Goal: Task Accomplishment & Management: Use online tool/utility

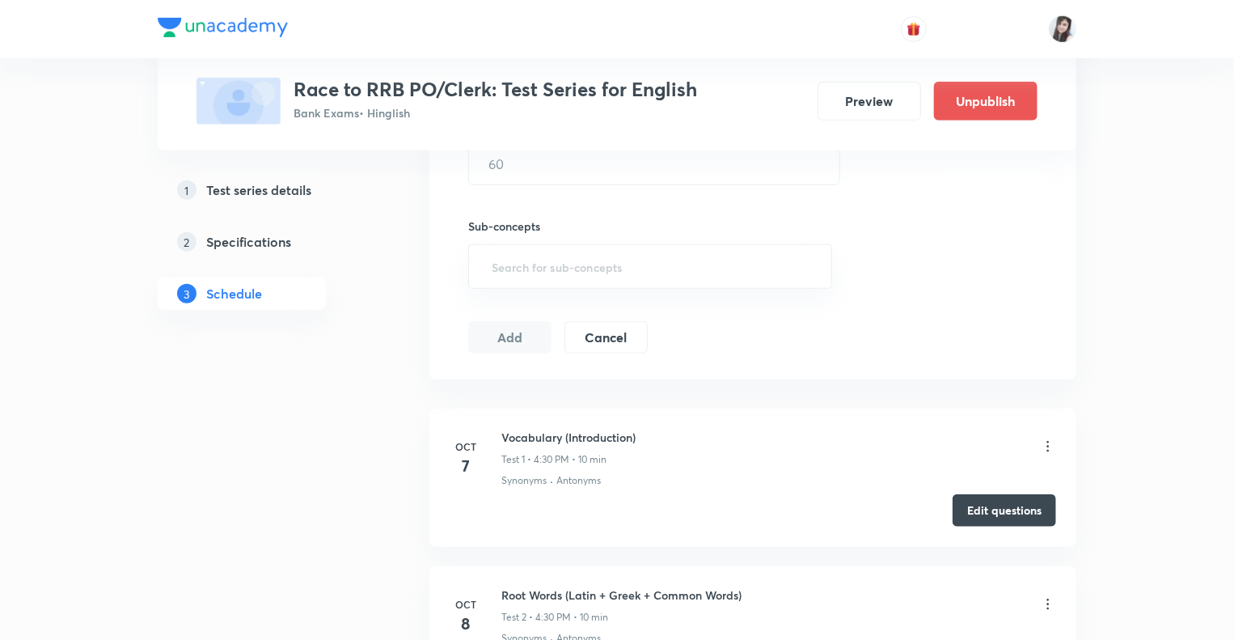
scroll to position [762, 0]
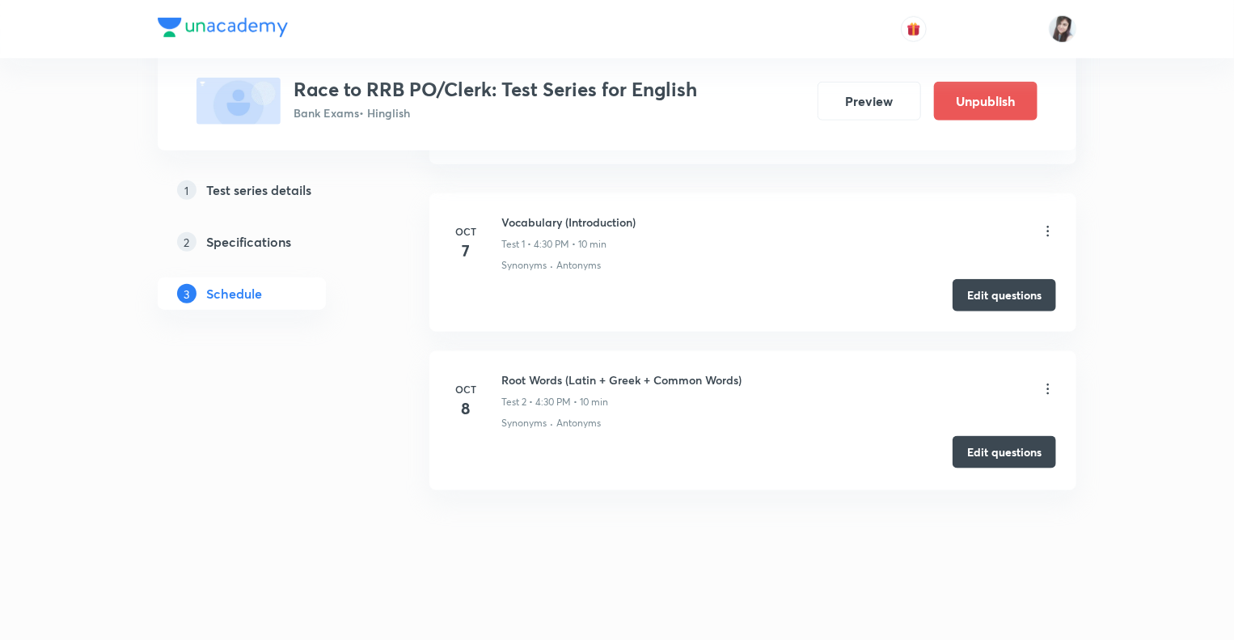
click at [987, 456] on button "Edit questions" at bounding box center [1005, 452] width 104 height 32
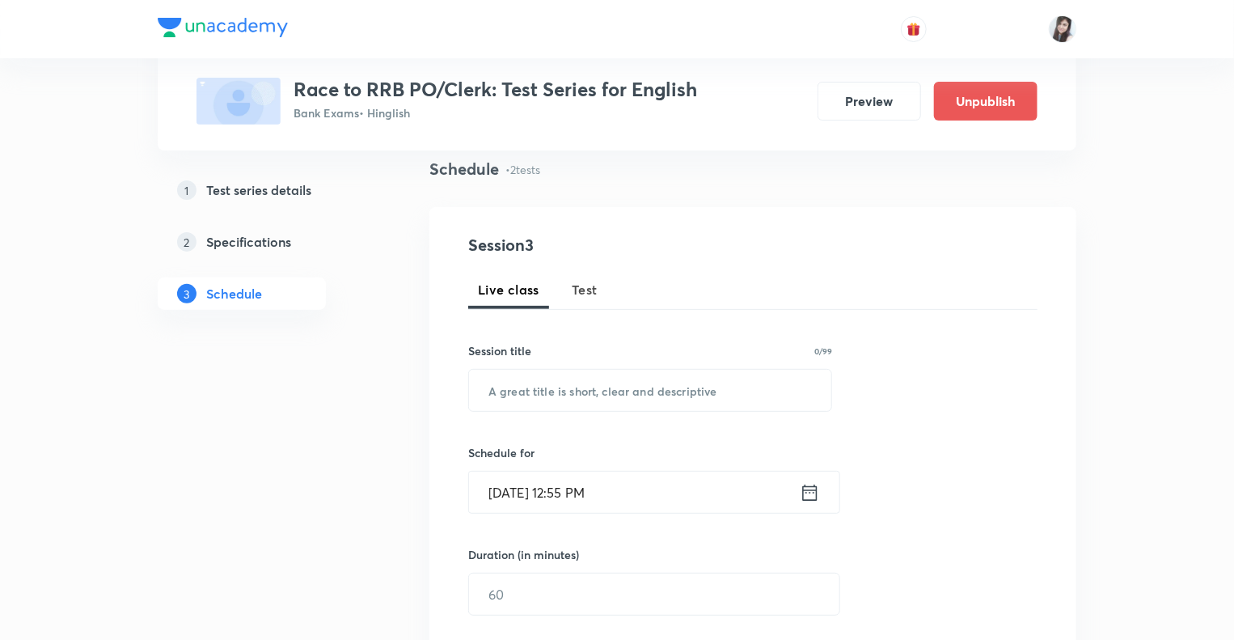
scroll to position [114, 0]
click at [586, 290] on span "Test" at bounding box center [585, 291] width 26 height 19
click at [540, 397] on input "text" at bounding box center [650, 392] width 362 height 41
type input "H"
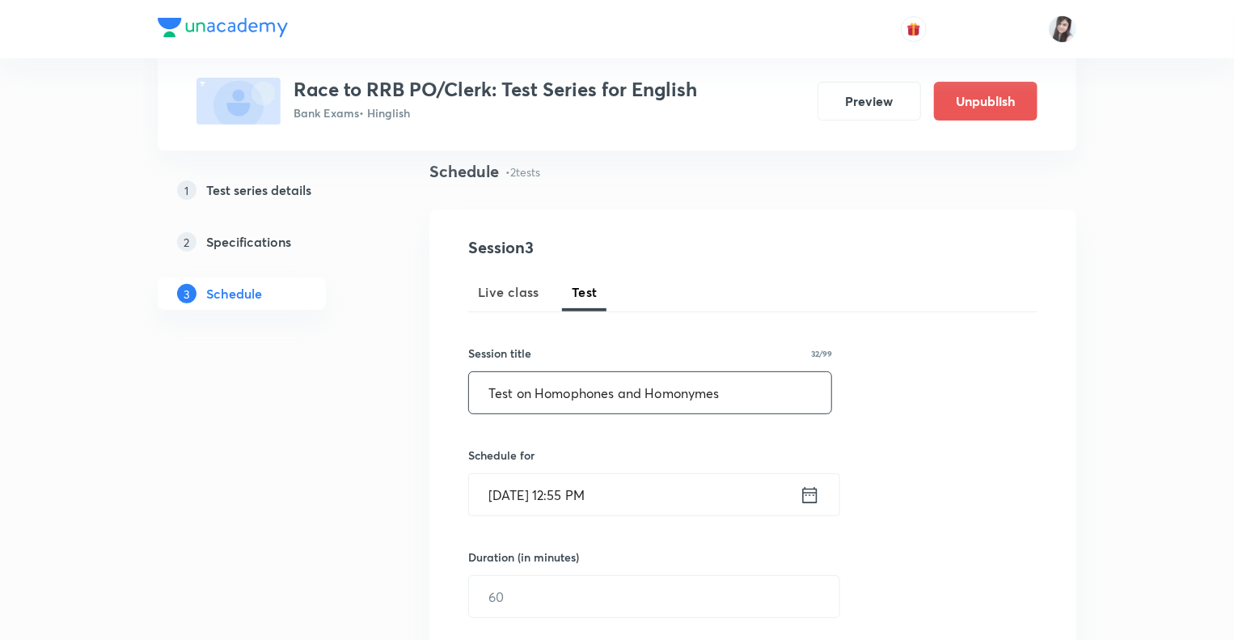
click at [718, 396] on input "Test on Homophones and Homonymes" at bounding box center [650, 392] width 362 height 41
type input "Test on Homophones and Homonyms"
click at [804, 491] on icon at bounding box center [810, 494] width 15 height 16
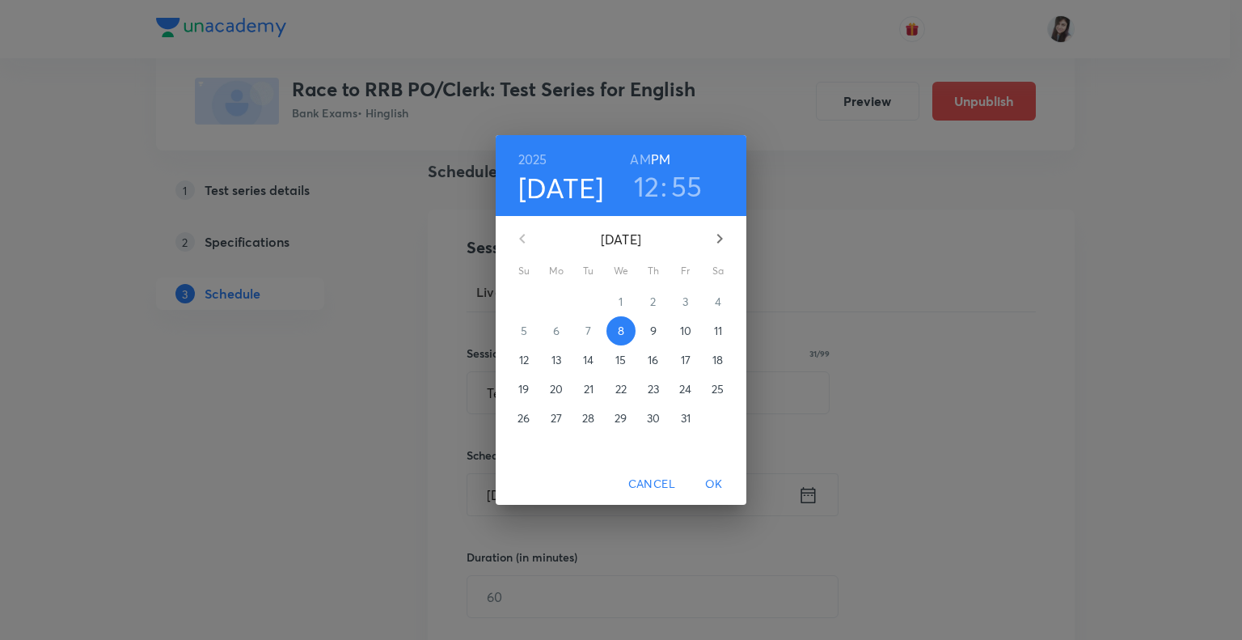
click at [652, 334] on p "9" at bounding box center [653, 331] width 6 height 16
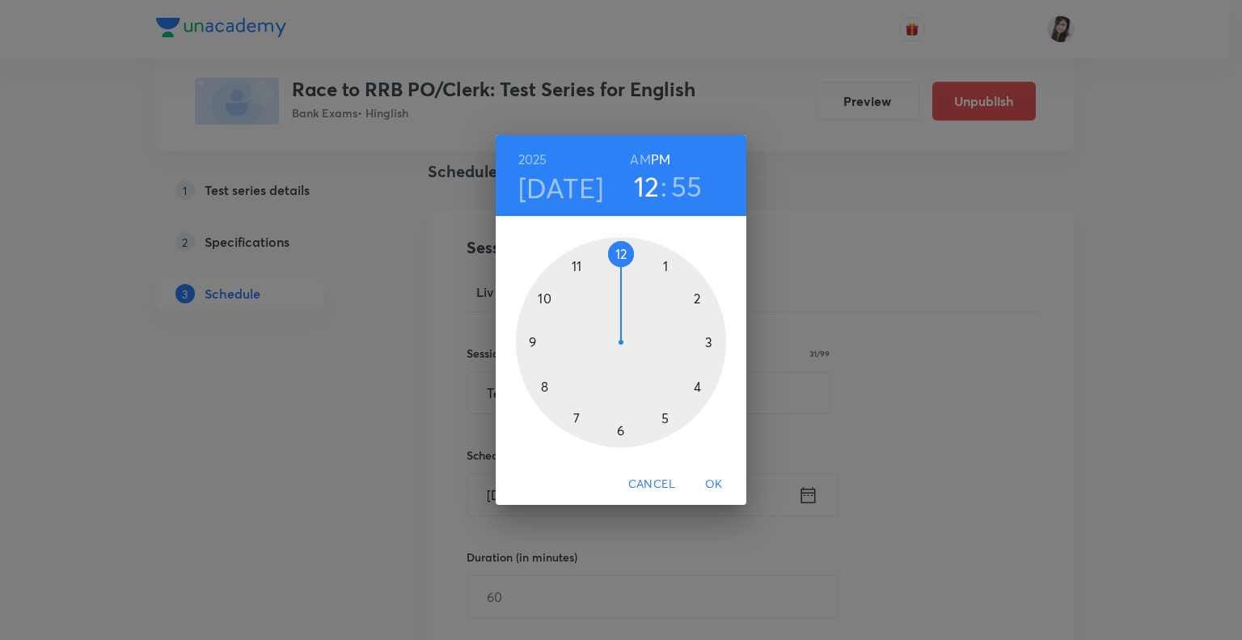
click at [696, 383] on div at bounding box center [621, 342] width 210 height 210
click at [619, 429] on div at bounding box center [621, 342] width 210 height 210
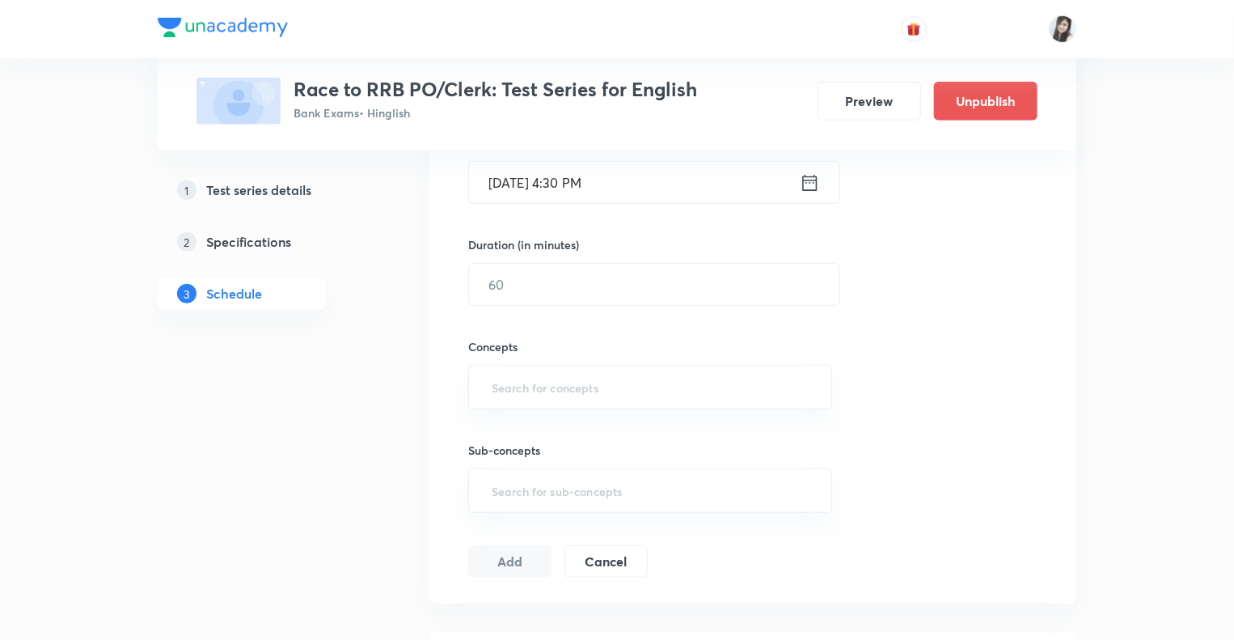
scroll to position [438, 0]
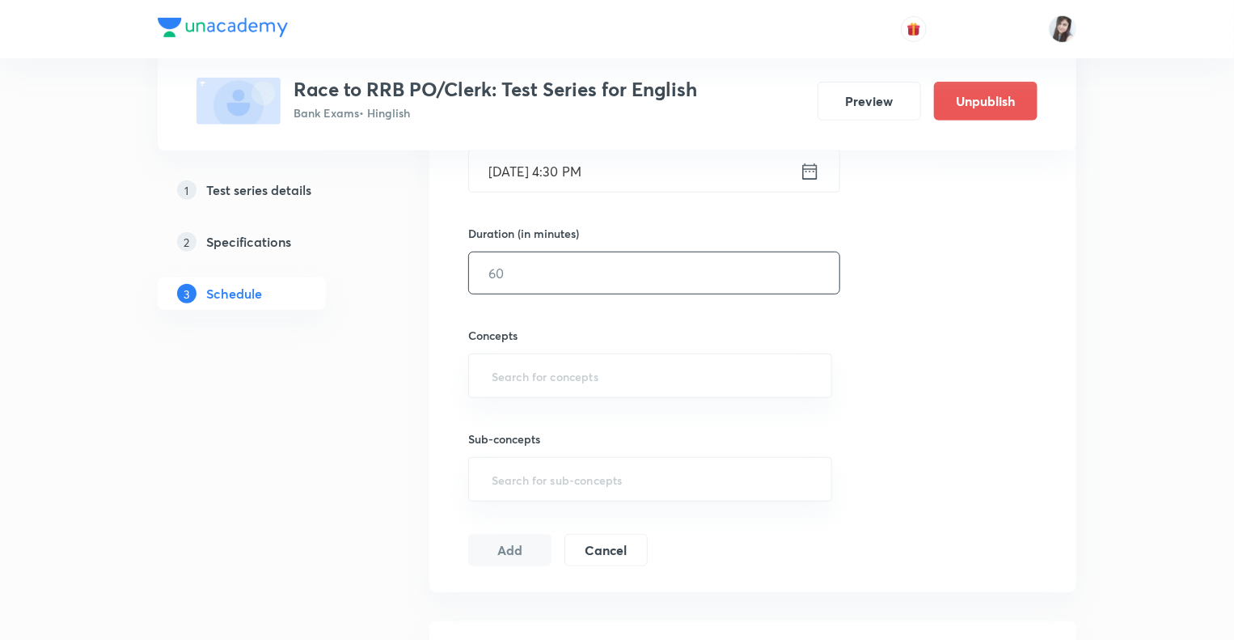
click at [552, 256] on input "text" at bounding box center [654, 272] width 370 height 41
type input "10"
click at [493, 382] on input "text" at bounding box center [649, 376] width 323 height 30
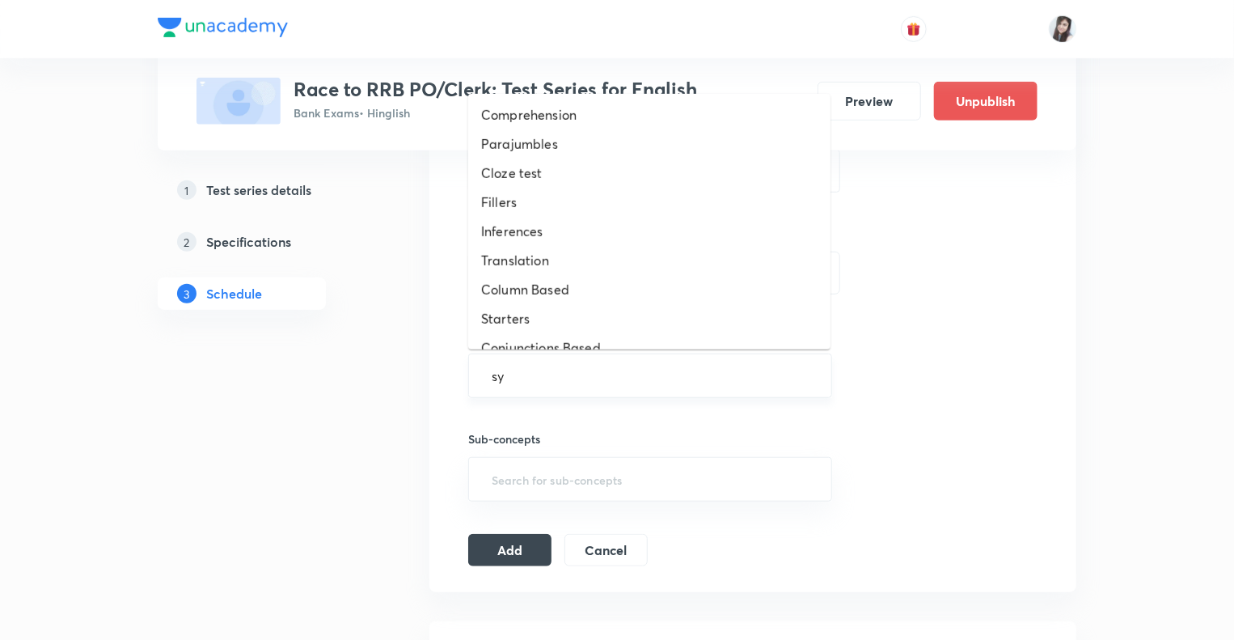
type input "syn"
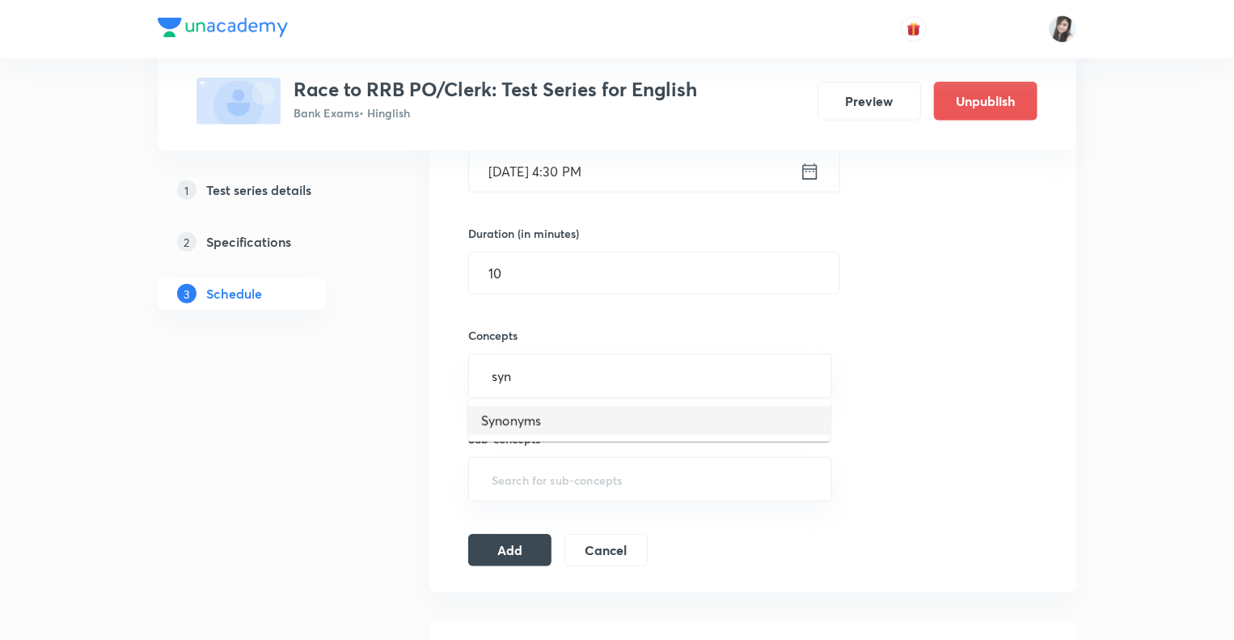
click at [503, 416] on li "Synonyms" at bounding box center [649, 420] width 362 height 29
click at [501, 549] on button "Add" at bounding box center [509, 555] width 83 height 32
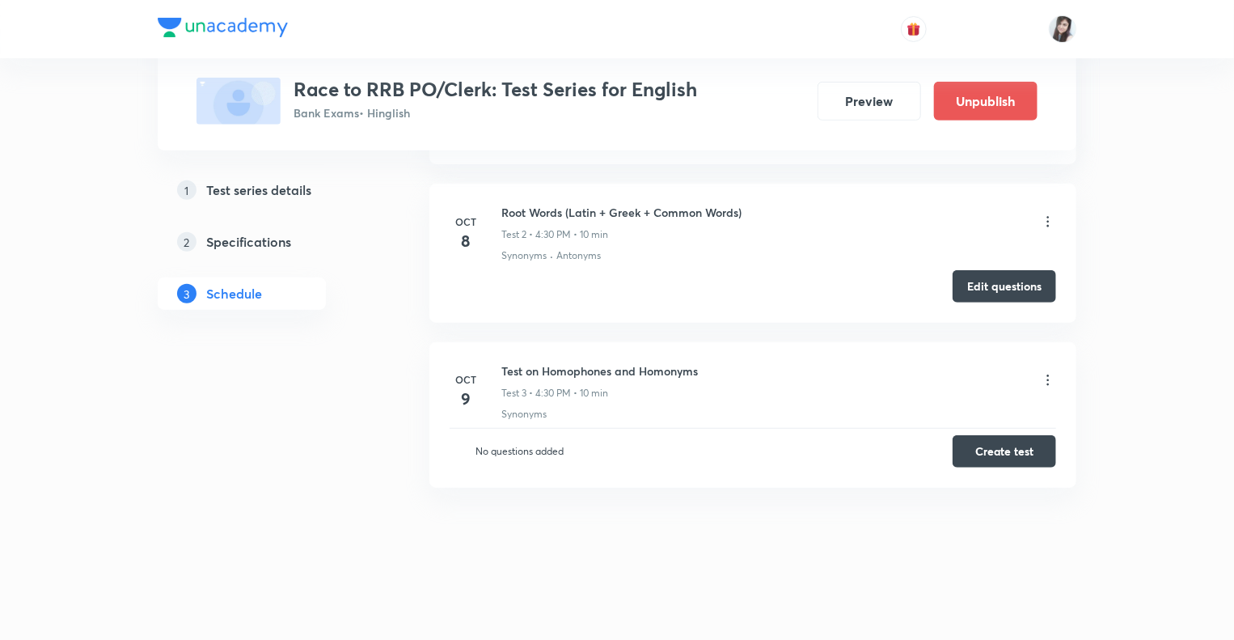
scroll to position [188, 0]
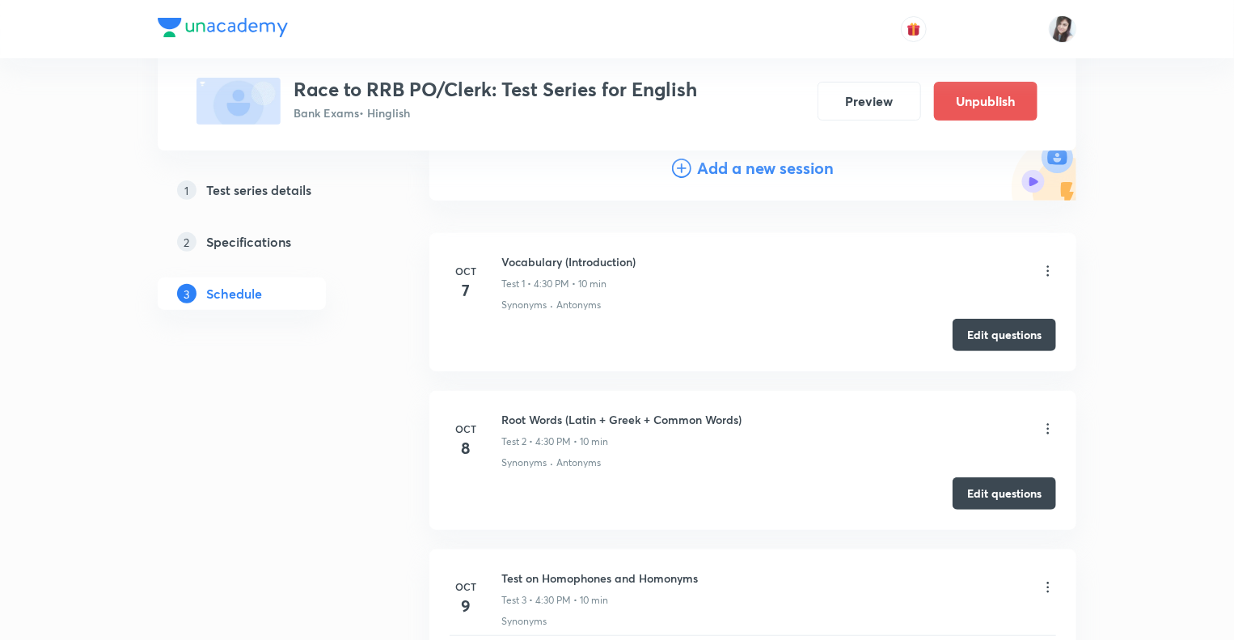
click at [725, 163] on h4 "Add a new session" at bounding box center [766, 168] width 137 height 24
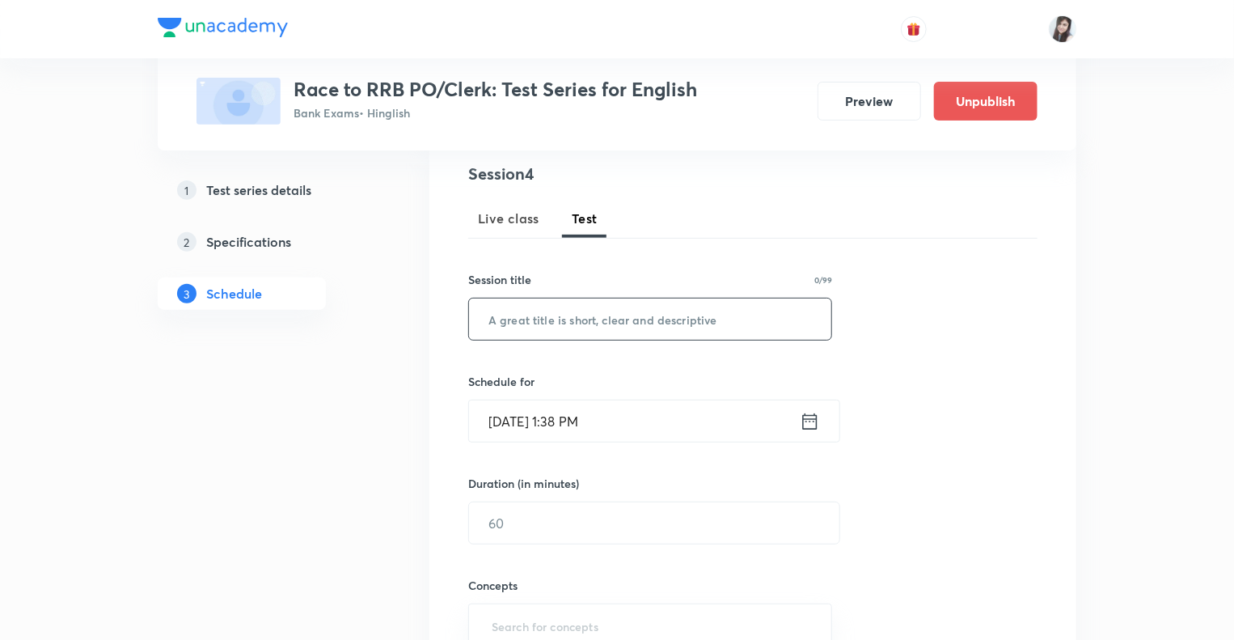
click at [560, 315] on input "text" at bounding box center [650, 318] width 362 height 41
type input "Phrasal Verbs - I"
click at [809, 416] on icon at bounding box center [810, 421] width 20 height 23
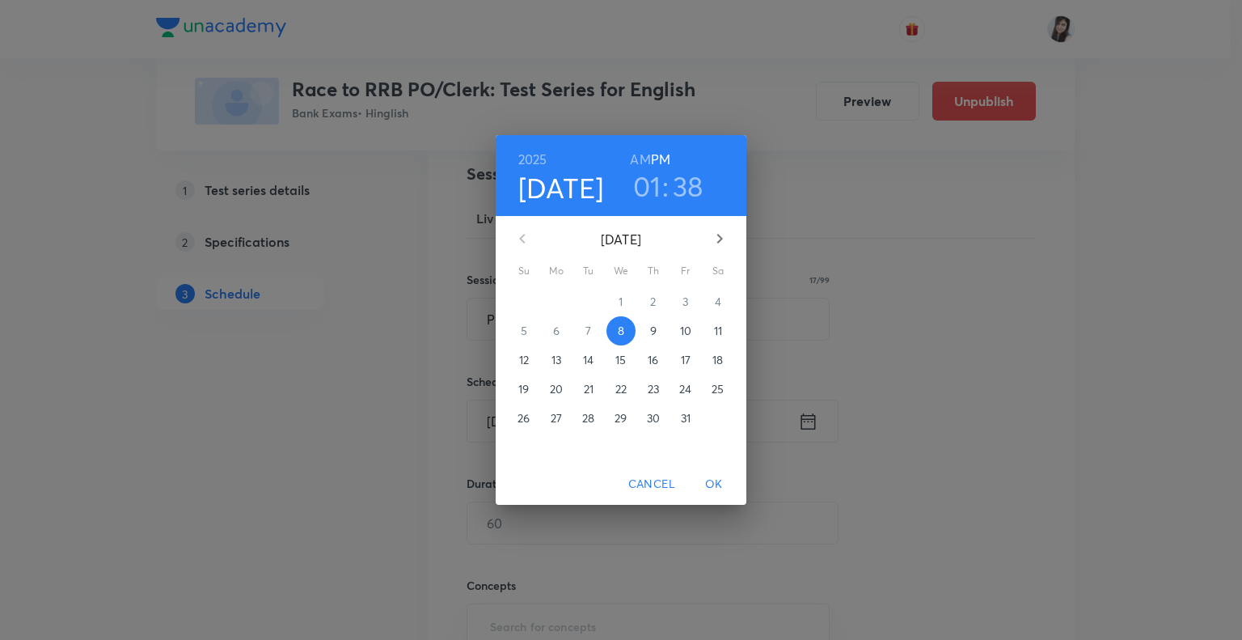
click at [715, 330] on p "11" at bounding box center [718, 331] width 8 height 16
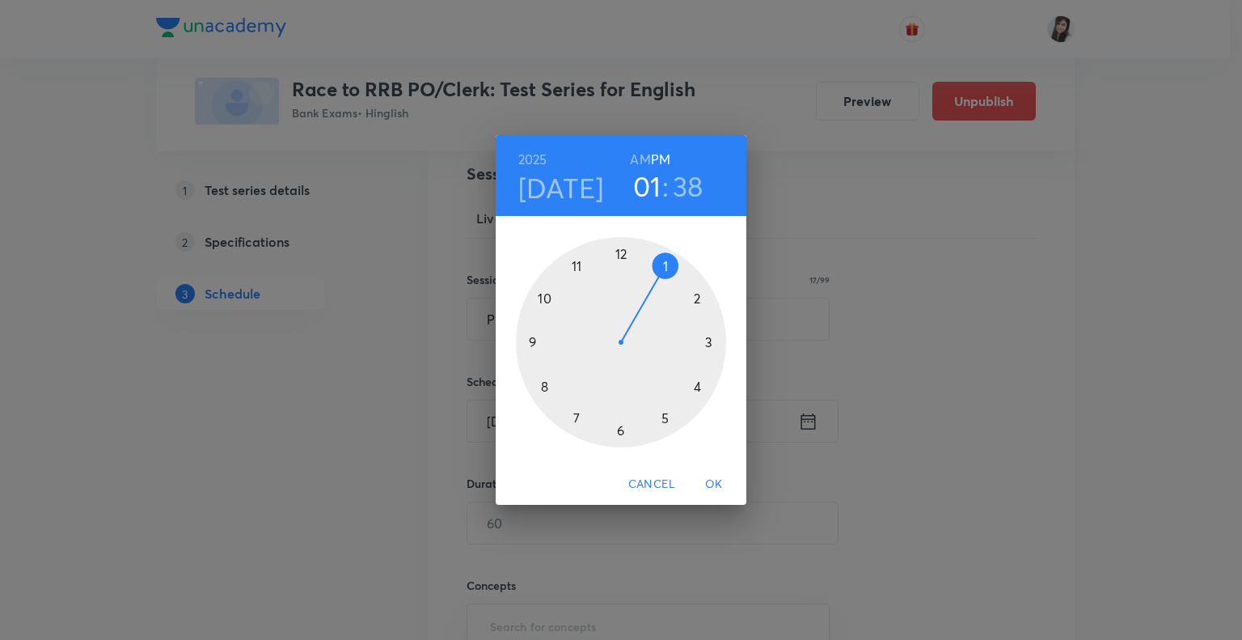
click at [633, 152] on h6 "AM" at bounding box center [640, 159] width 20 height 23
click at [543, 300] on div at bounding box center [621, 342] width 210 height 210
click at [621, 254] on div at bounding box center [621, 342] width 210 height 210
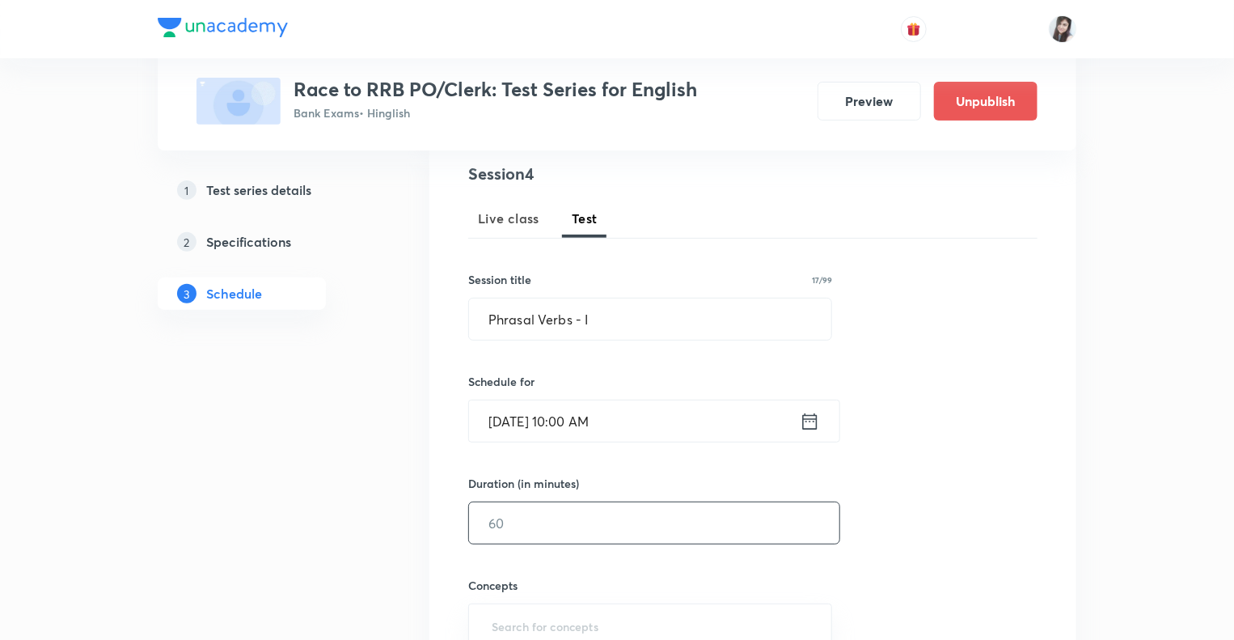
click at [539, 526] on input "text" at bounding box center [654, 522] width 370 height 41
type input "10"
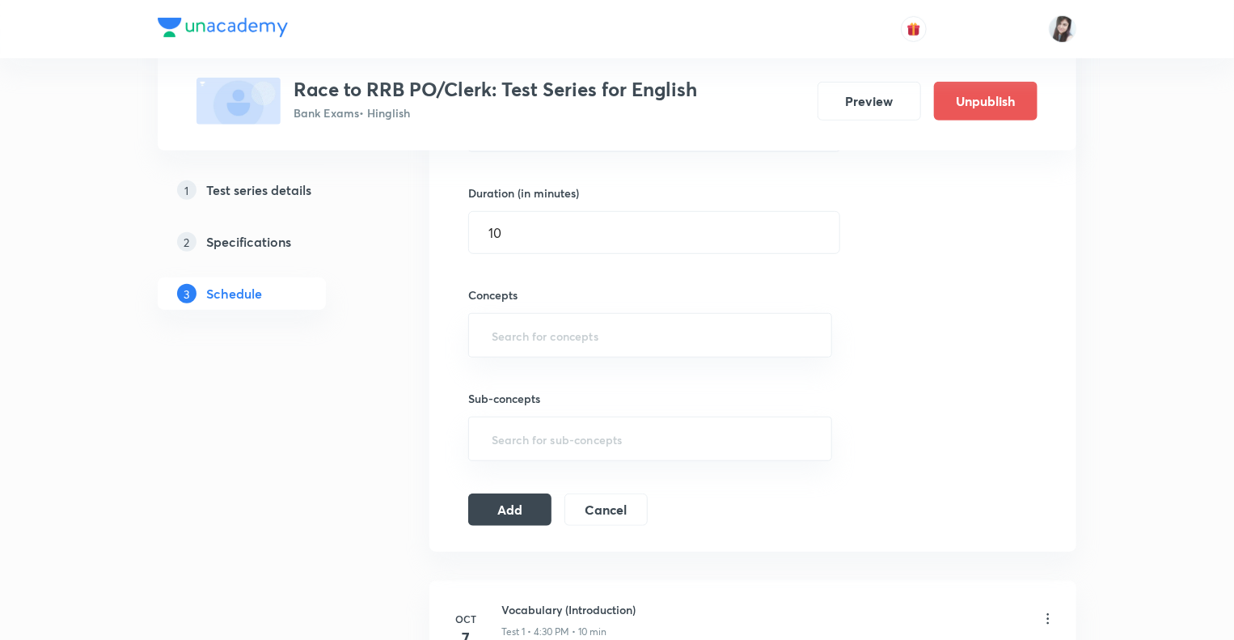
scroll to position [479, 0]
click at [529, 329] on input "text" at bounding box center [649, 334] width 323 height 30
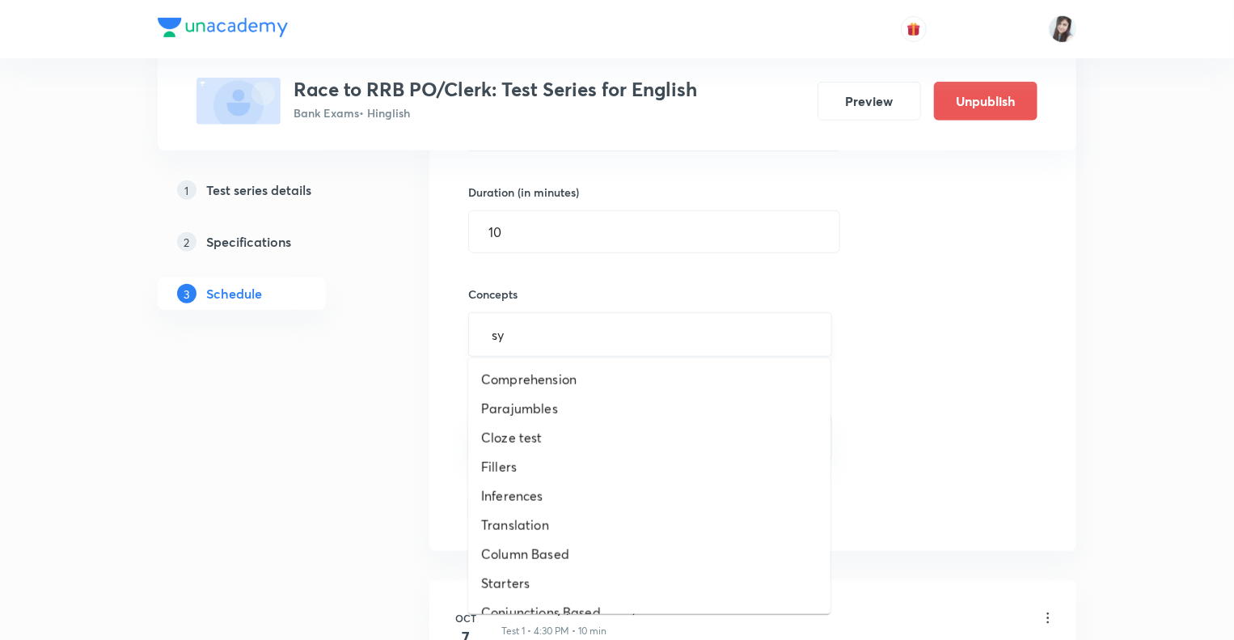
type input "syn"
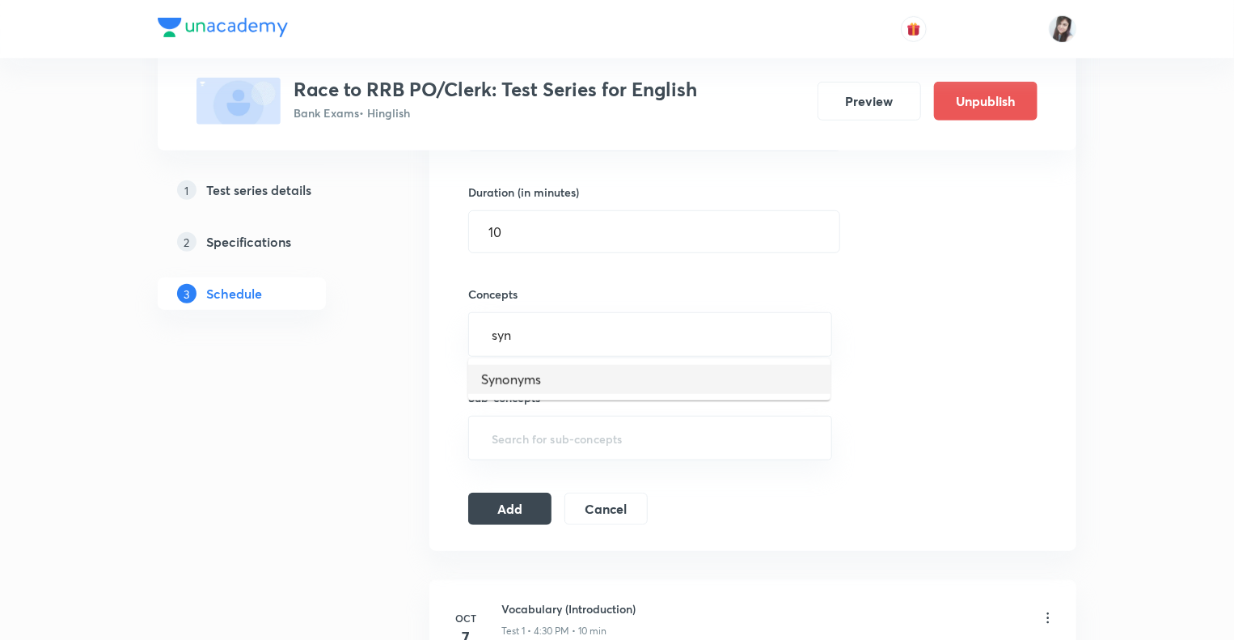
click at [503, 383] on li "Synonyms" at bounding box center [649, 379] width 362 height 29
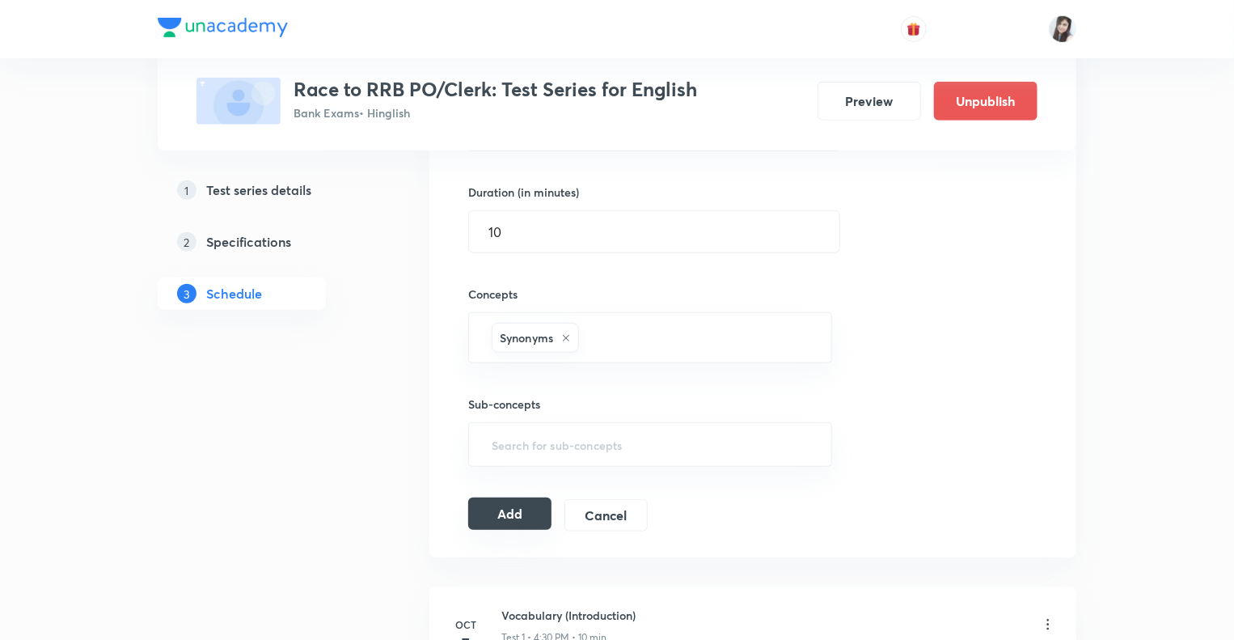
click at [514, 514] on button "Add" at bounding box center [509, 513] width 83 height 32
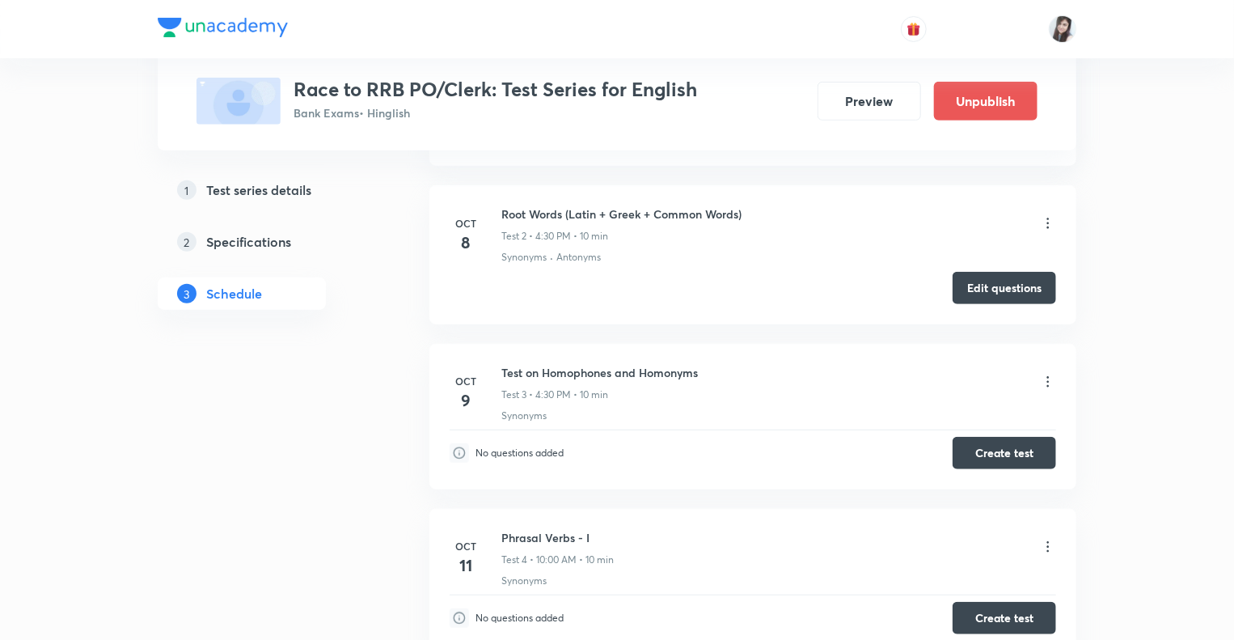
click at [374, 520] on div "1 Test series details 2 Specifications 3 Schedule" at bounding box center [268, 328] width 220 height 897
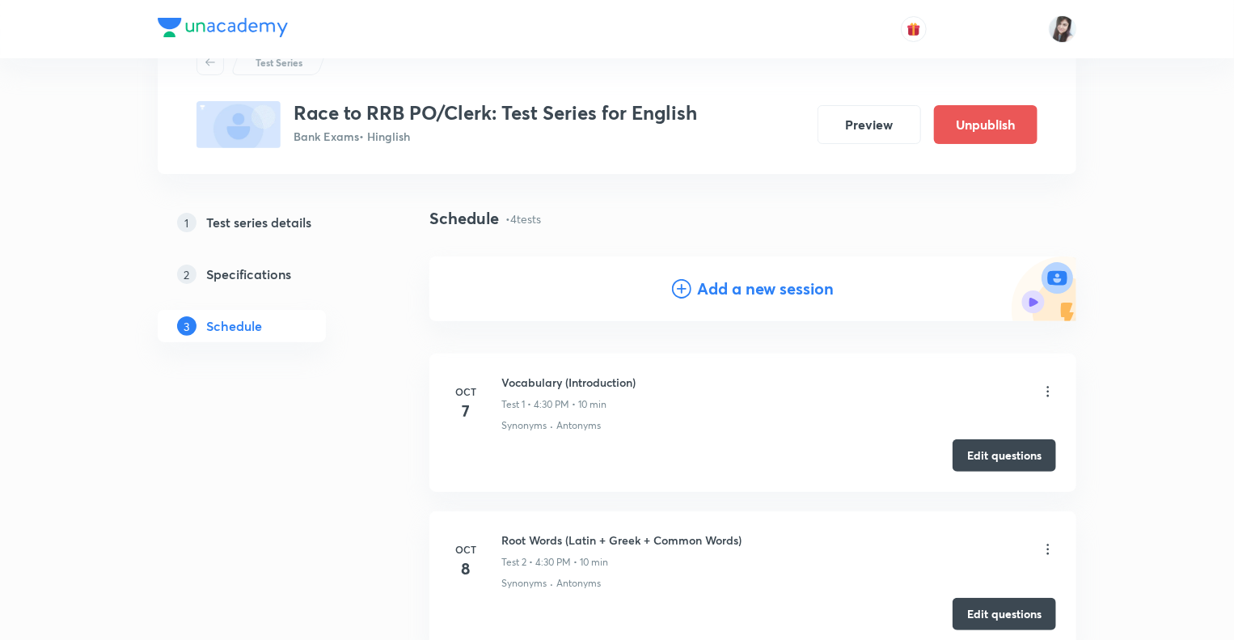
scroll to position [0, 0]
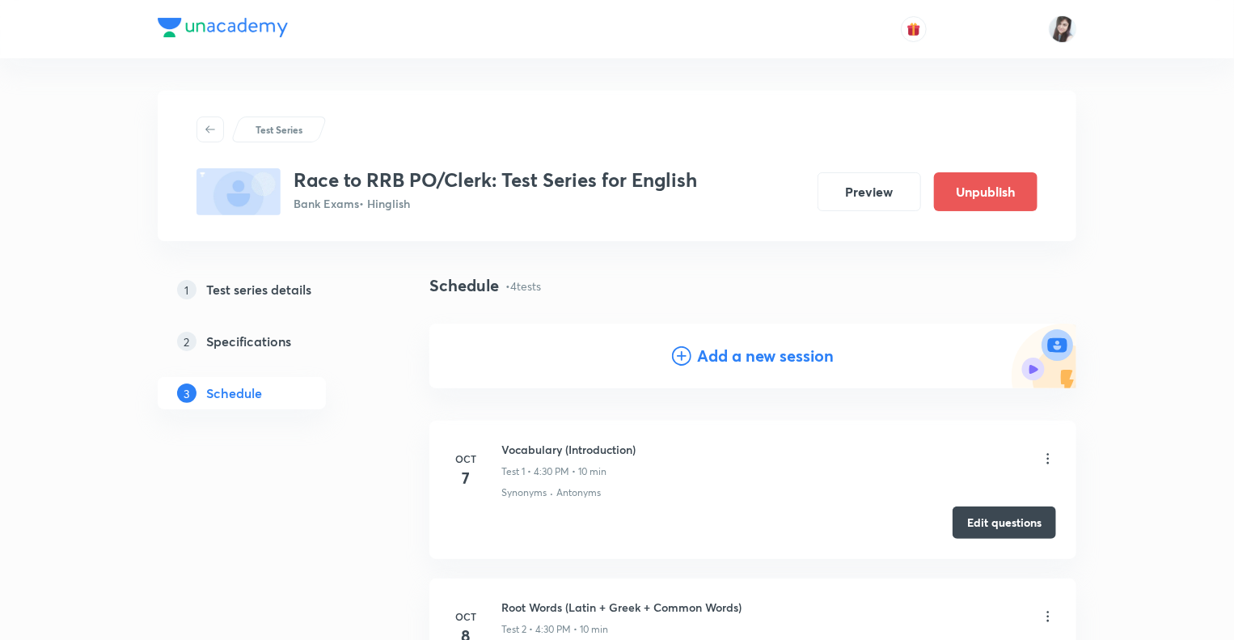
click at [704, 357] on h4 "Add a new session" at bounding box center [766, 356] width 137 height 24
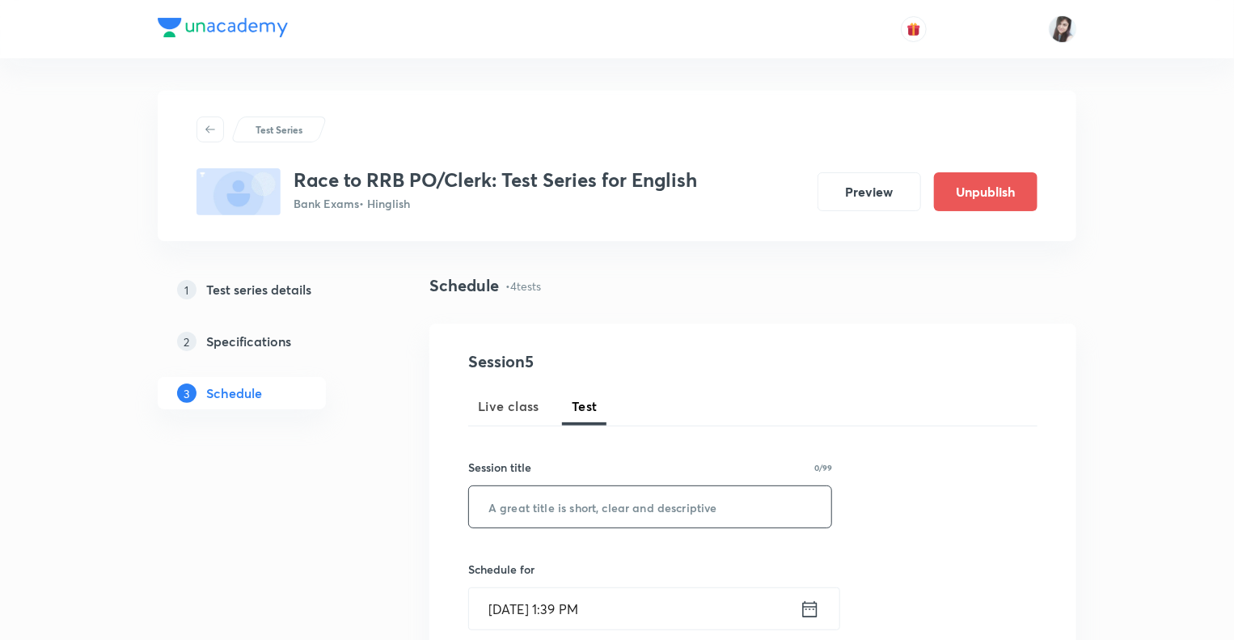
click at [504, 511] on input "text" at bounding box center [650, 506] width 362 height 41
paste input "Phrasal Verbs - I"
type input "Phrasal Verbs - II"
click at [814, 615] on icon at bounding box center [810, 608] width 15 height 16
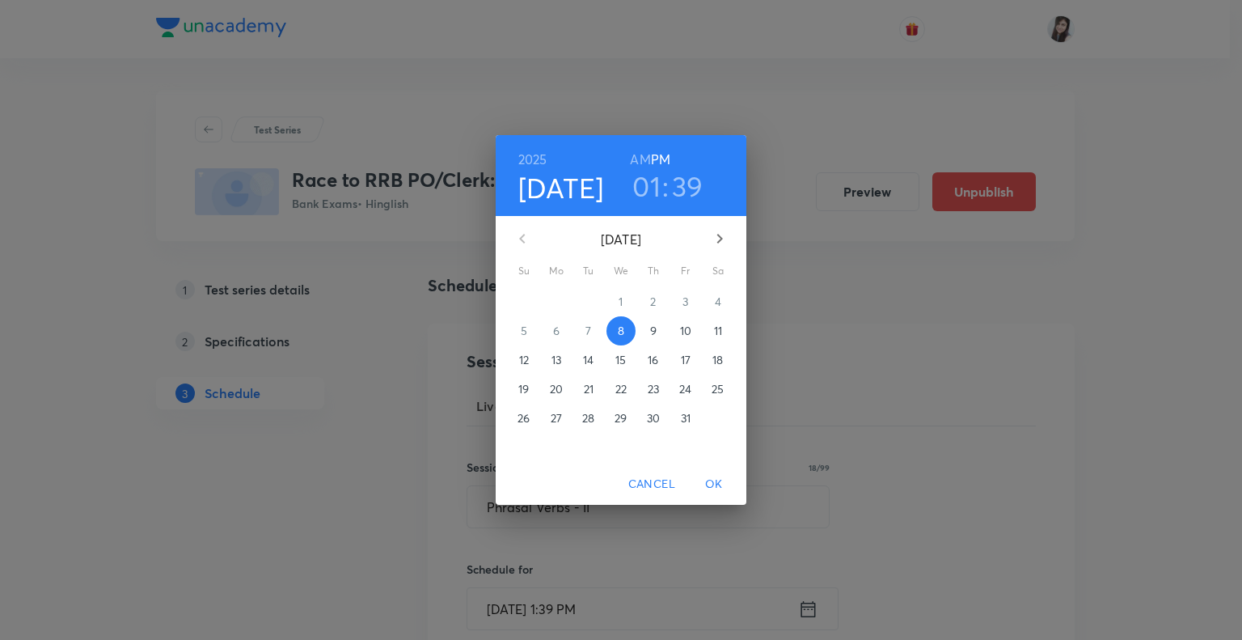
click at [522, 362] on p "12" at bounding box center [524, 360] width 10 height 16
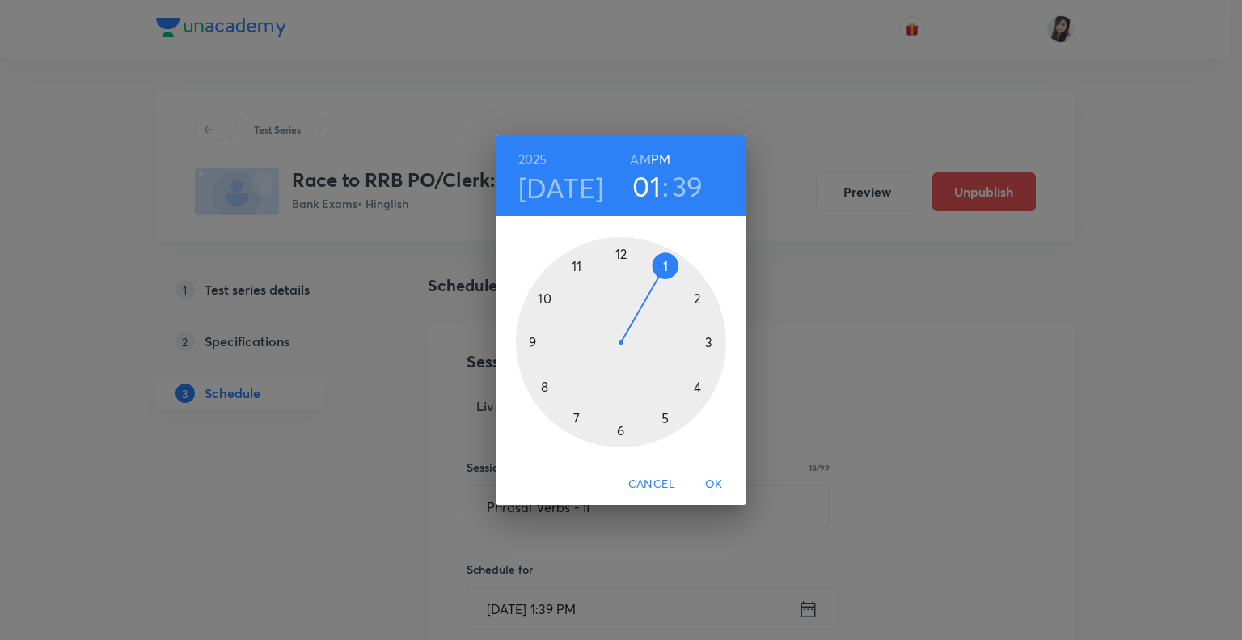
click at [641, 154] on h6 "AM" at bounding box center [640, 159] width 20 height 23
click at [543, 300] on div at bounding box center [621, 342] width 210 height 210
click at [621, 252] on div at bounding box center [621, 342] width 210 height 210
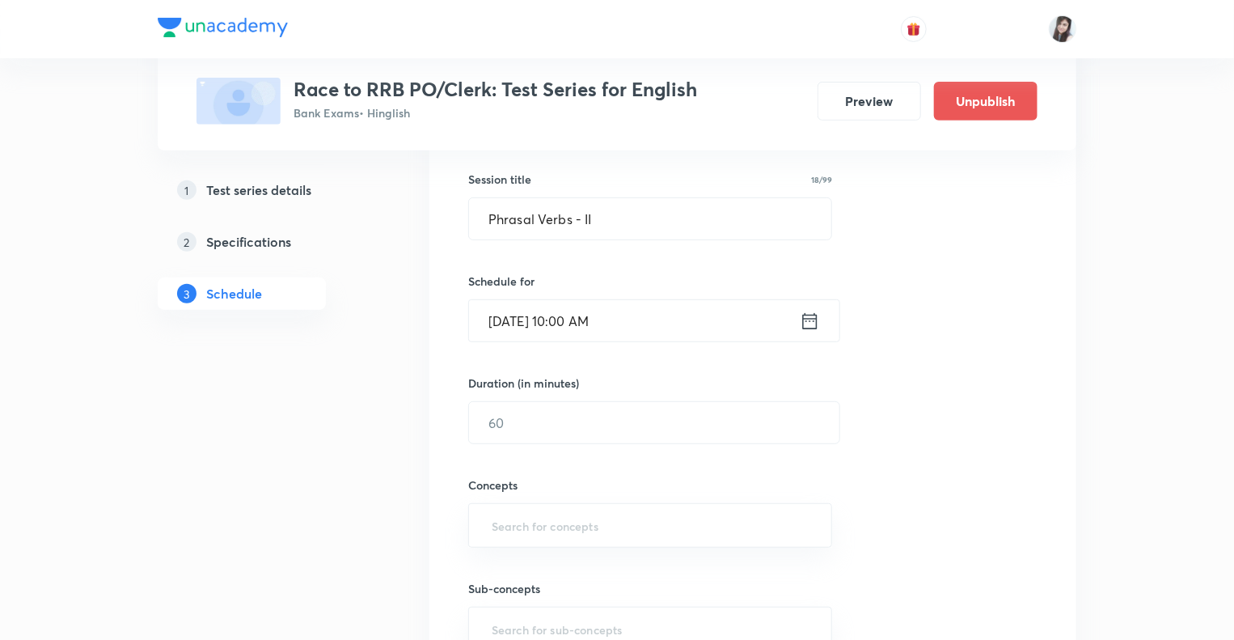
scroll to position [291, 0]
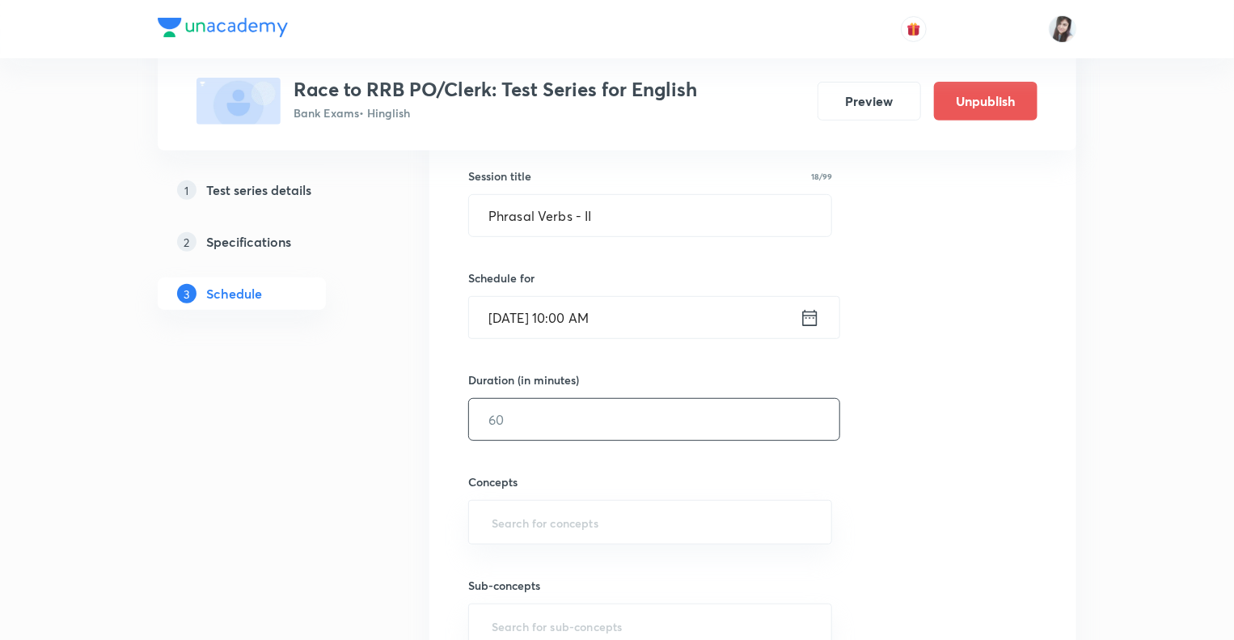
click at [572, 427] on input "text" at bounding box center [654, 419] width 370 height 41
type input "10"
click at [508, 518] on input "text" at bounding box center [649, 522] width 323 height 30
type input "s"
type input "Phrasal"
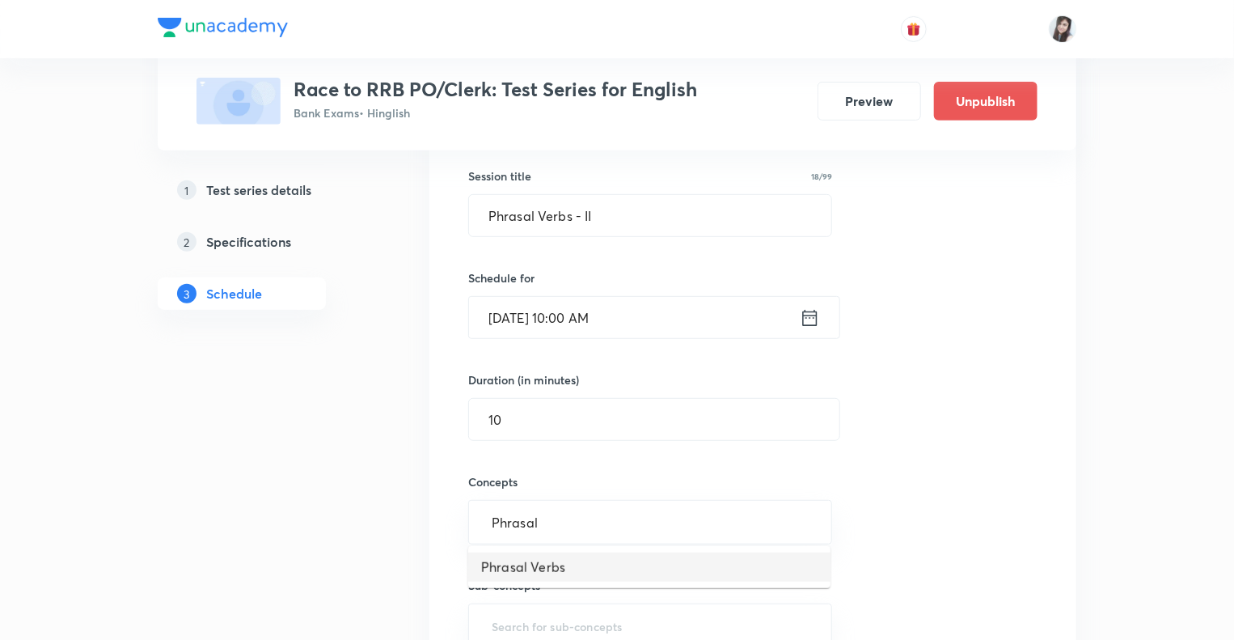
click at [523, 562] on li "Phrasal Verbs" at bounding box center [649, 566] width 362 height 29
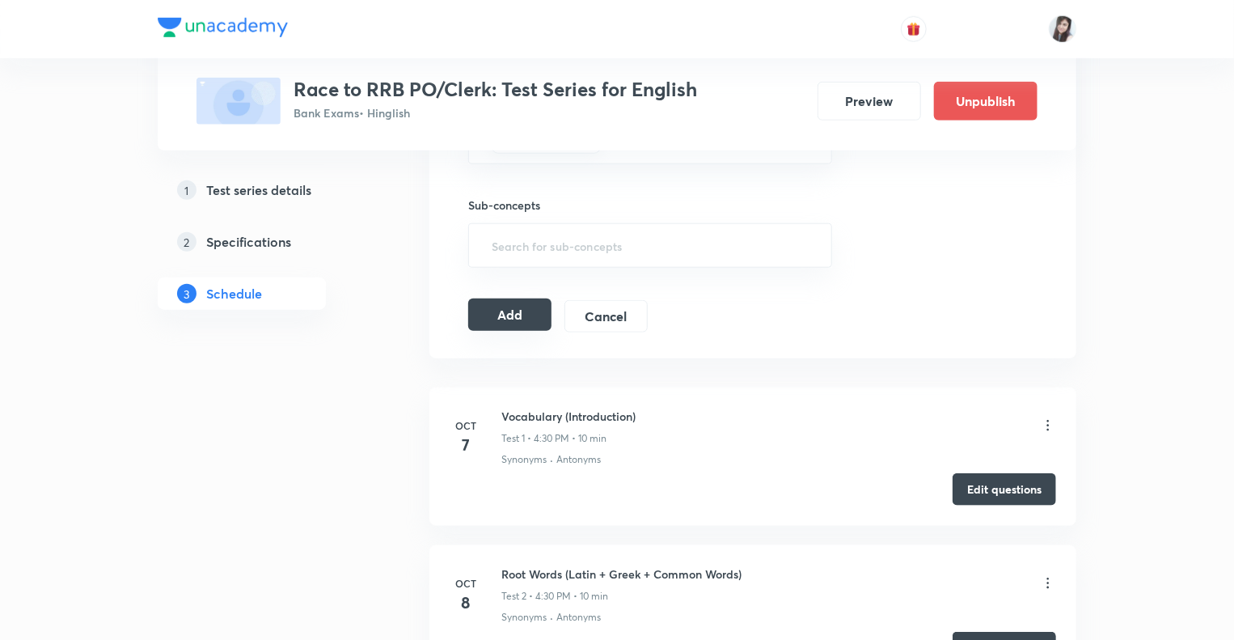
scroll to position [679, 0]
click at [514, 314] on button "Add" at bounding box center [509, 313] width 83 height 32
click at [354, 432] on div "1 Test series details 2 Specifications 3 Schedule" at bounding box center [268, 364] width 220 height 1541
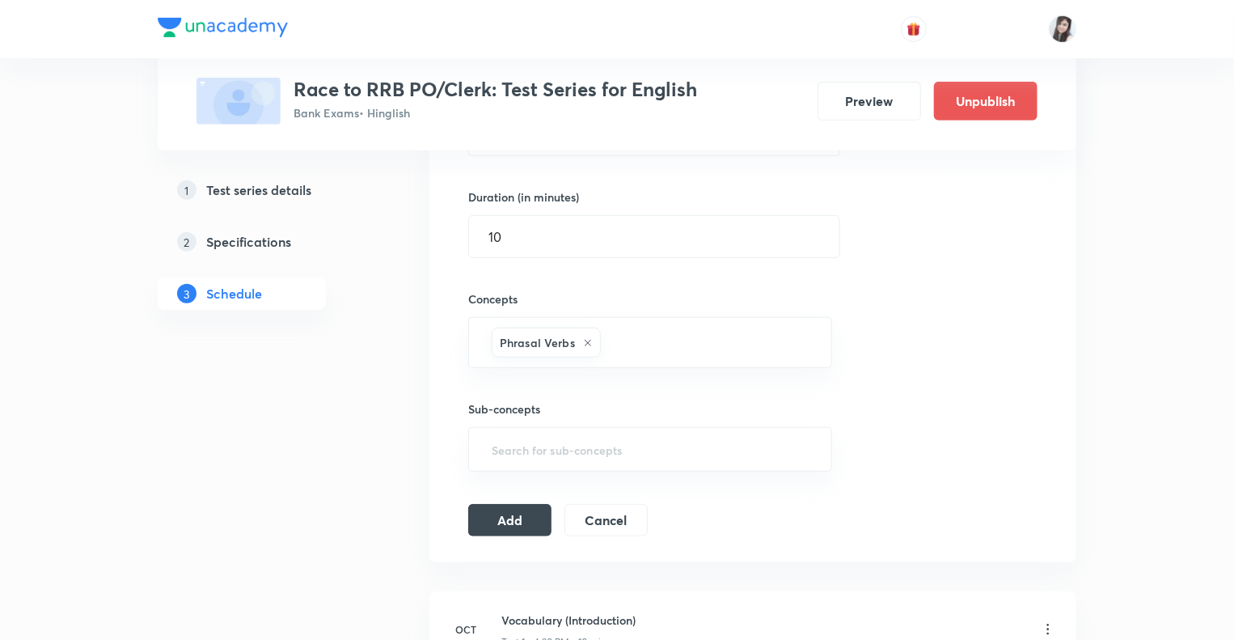
scroll to position [506, 0]
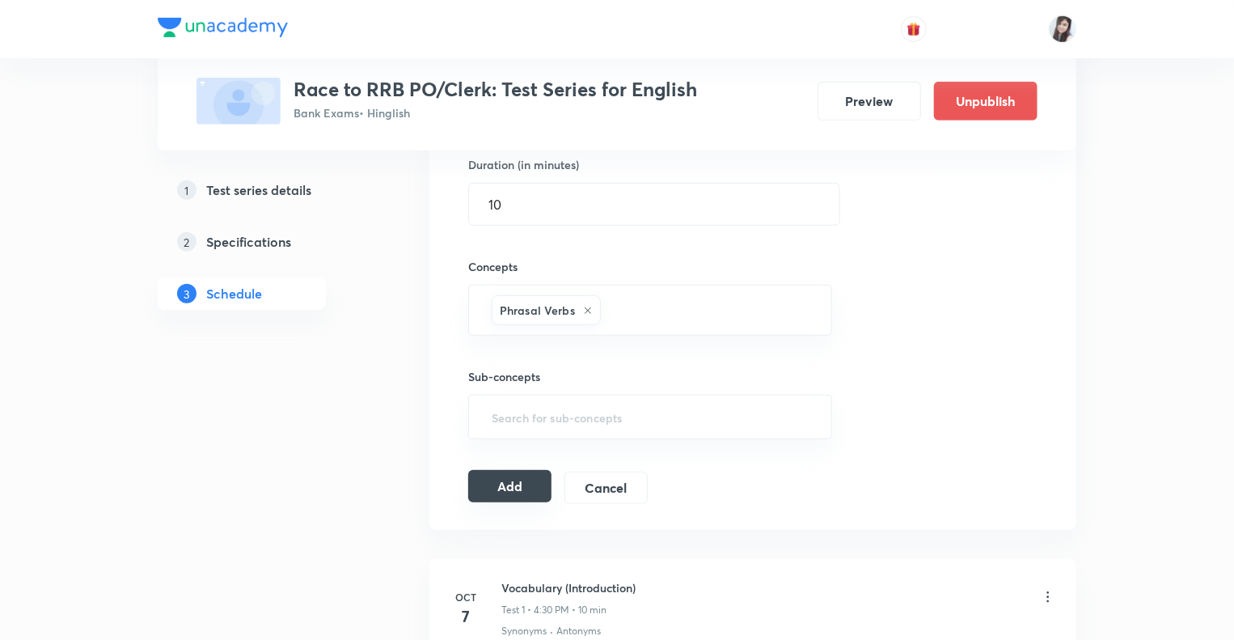
click at [502, 478] on button "Add" at bounding box center [509, 486] width 83 height 32
